Goal: Information Seeking & Learning: Learn about a topic

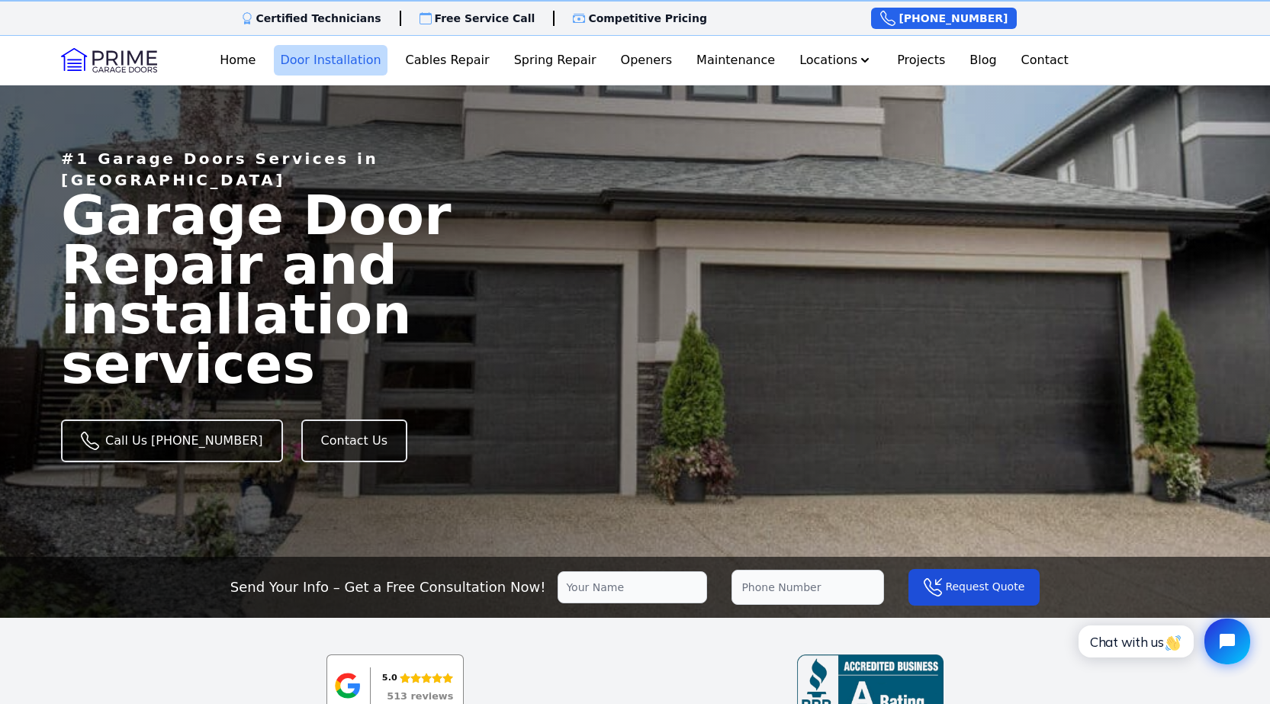
click at [345, 57] on link "Door Installation" at bounding box center [330, 60] width 113 height 31
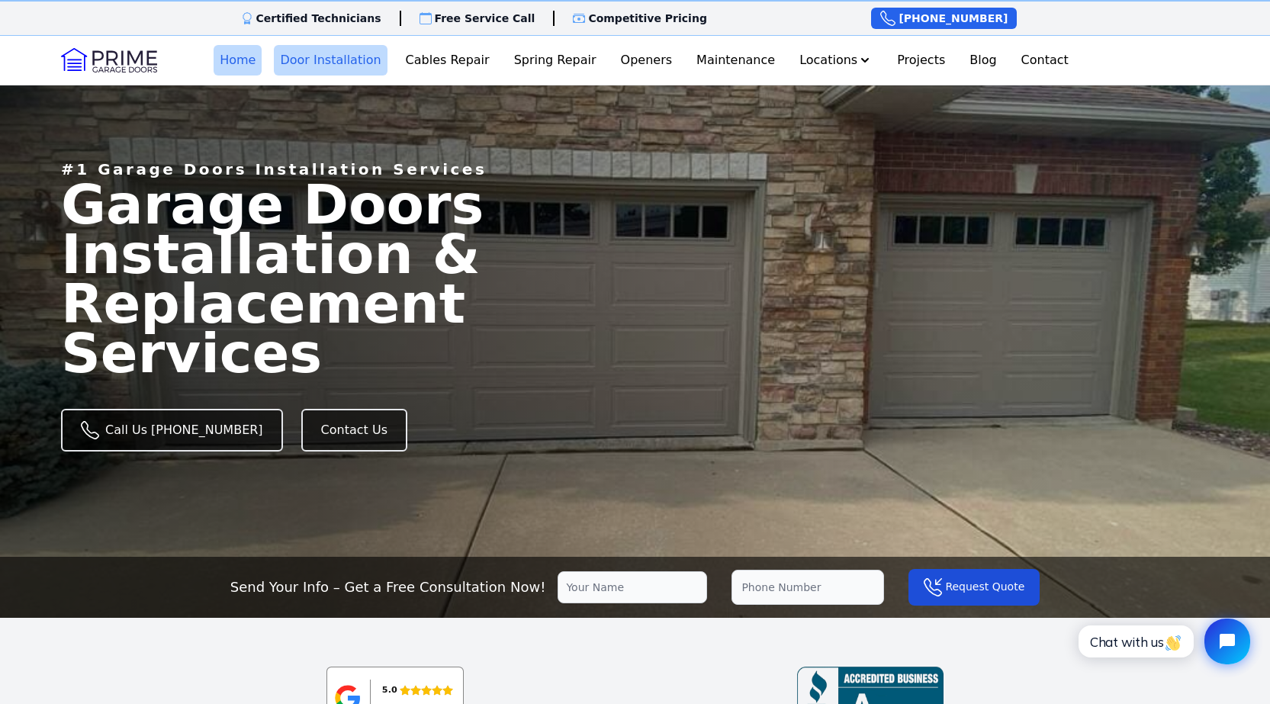
click at [262, 60] on link "Home" at bounding box center [238, 60] width 48 height 31
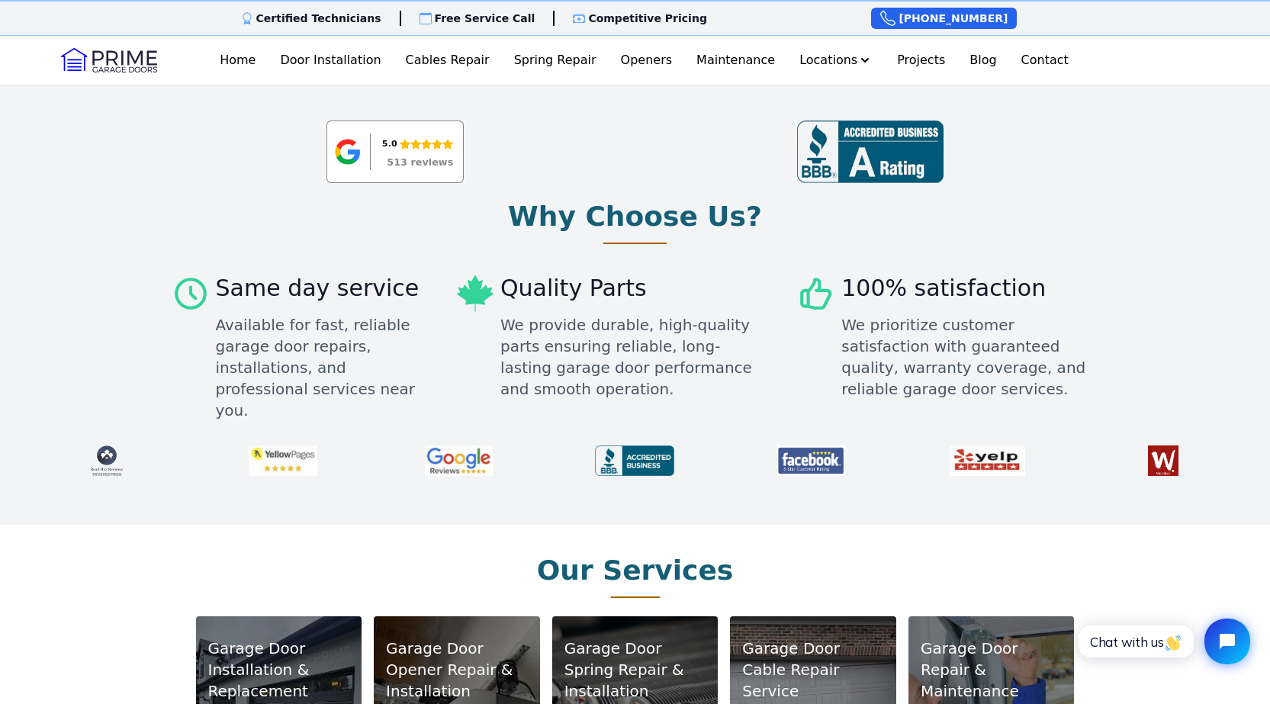
scroll to position [839, 0]
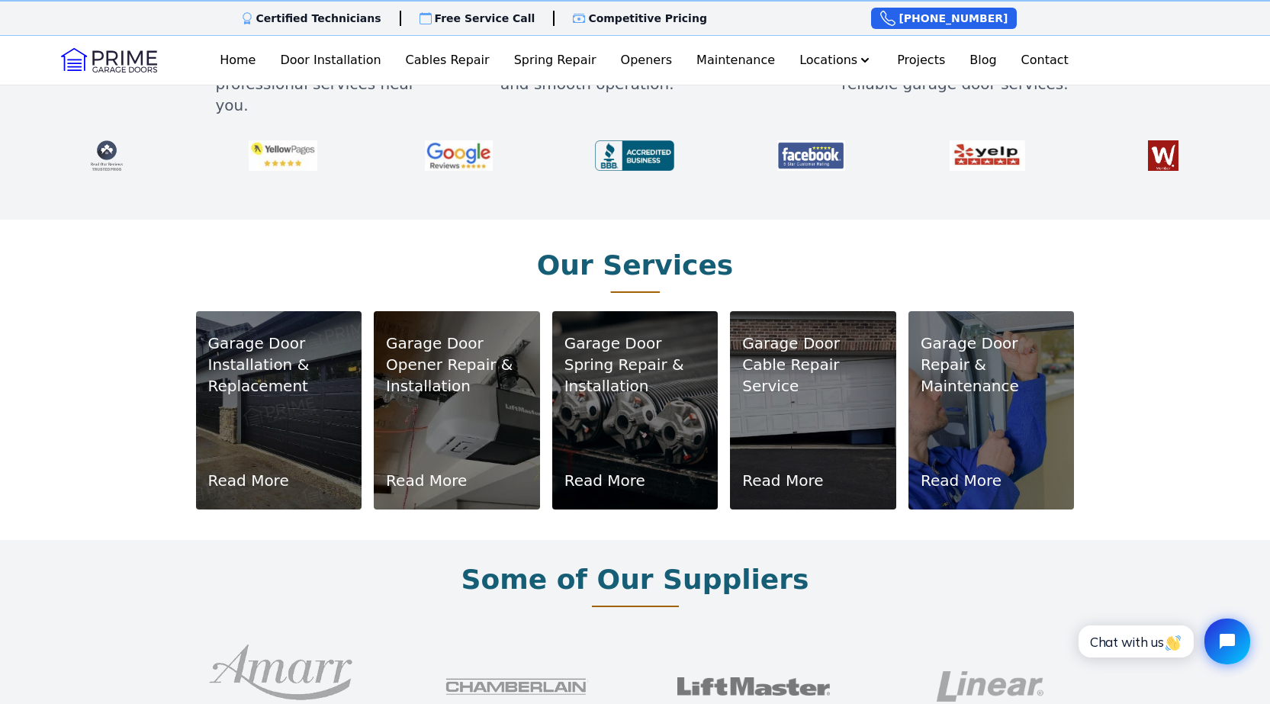
click at [281, 391] on div "Garage Door Installation & Replacement Read More" at bounding box center [279, 411] width 142 height 162
click at [258, 470] on link "Read More" at bounding box center [248, 480] width 81 height 21
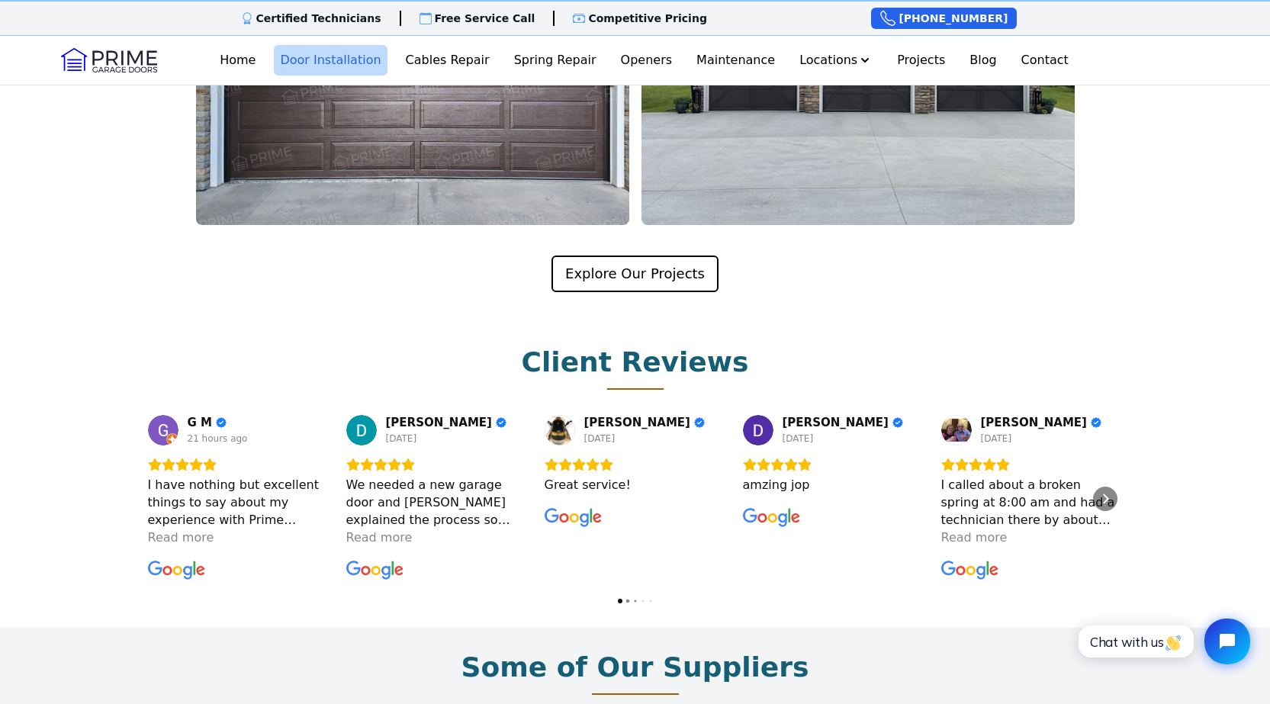
scroll to position [2594, 0]
